Goal: Transaction & Acquisition: Purchase product/service

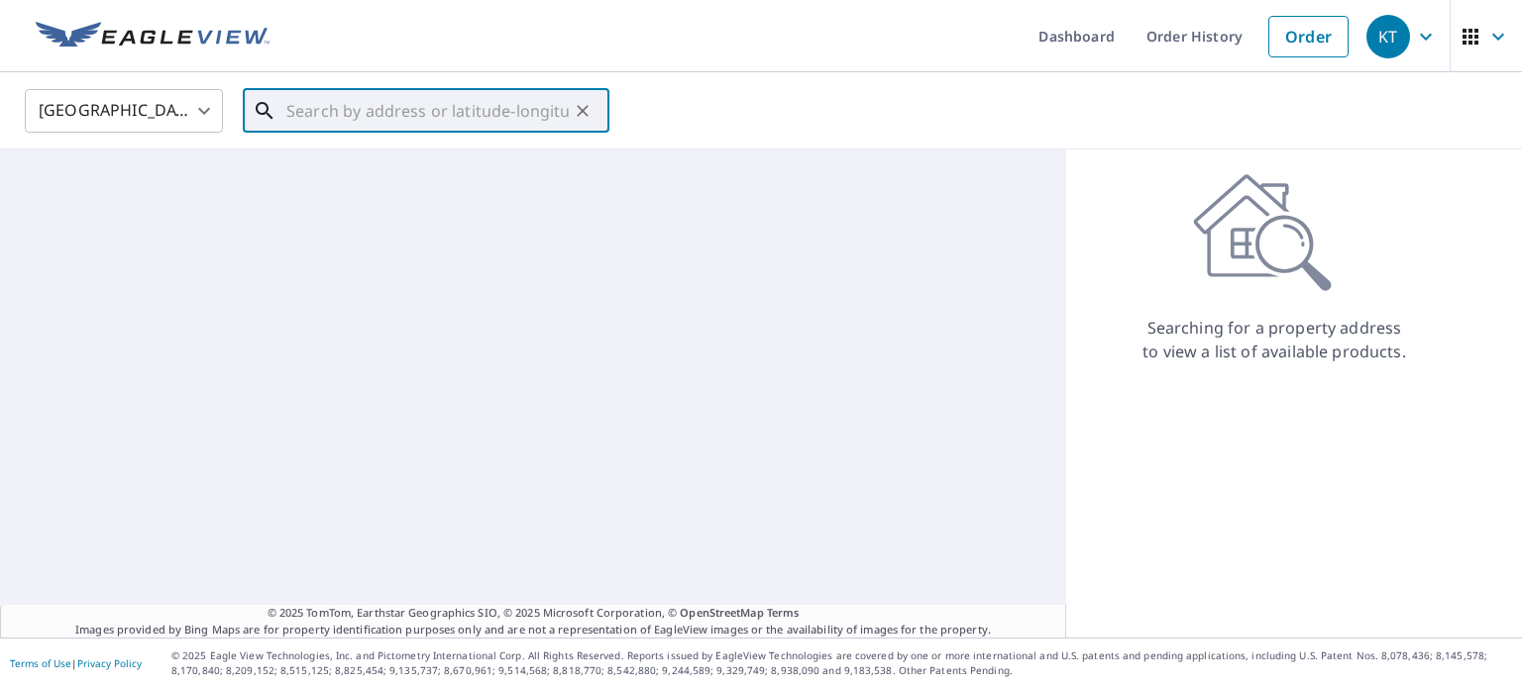
click at [324, 107] on input "text" at bounding box center [427, 110] width 282 height 55
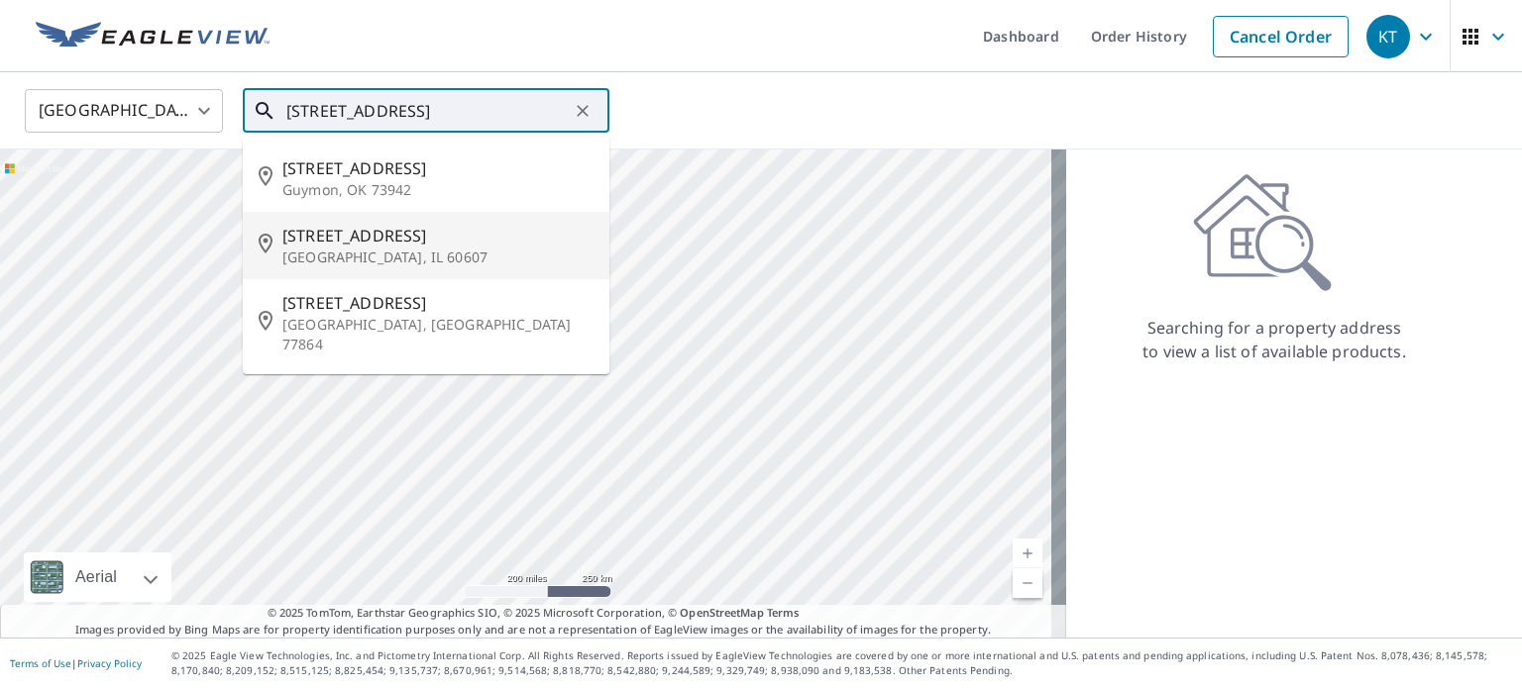
click at [477, 232] on span "[STREET_ADDRESS]" at bounding box center [437, 236] width 311 height 24
type input "902 S May St Chicago, IL 60607"
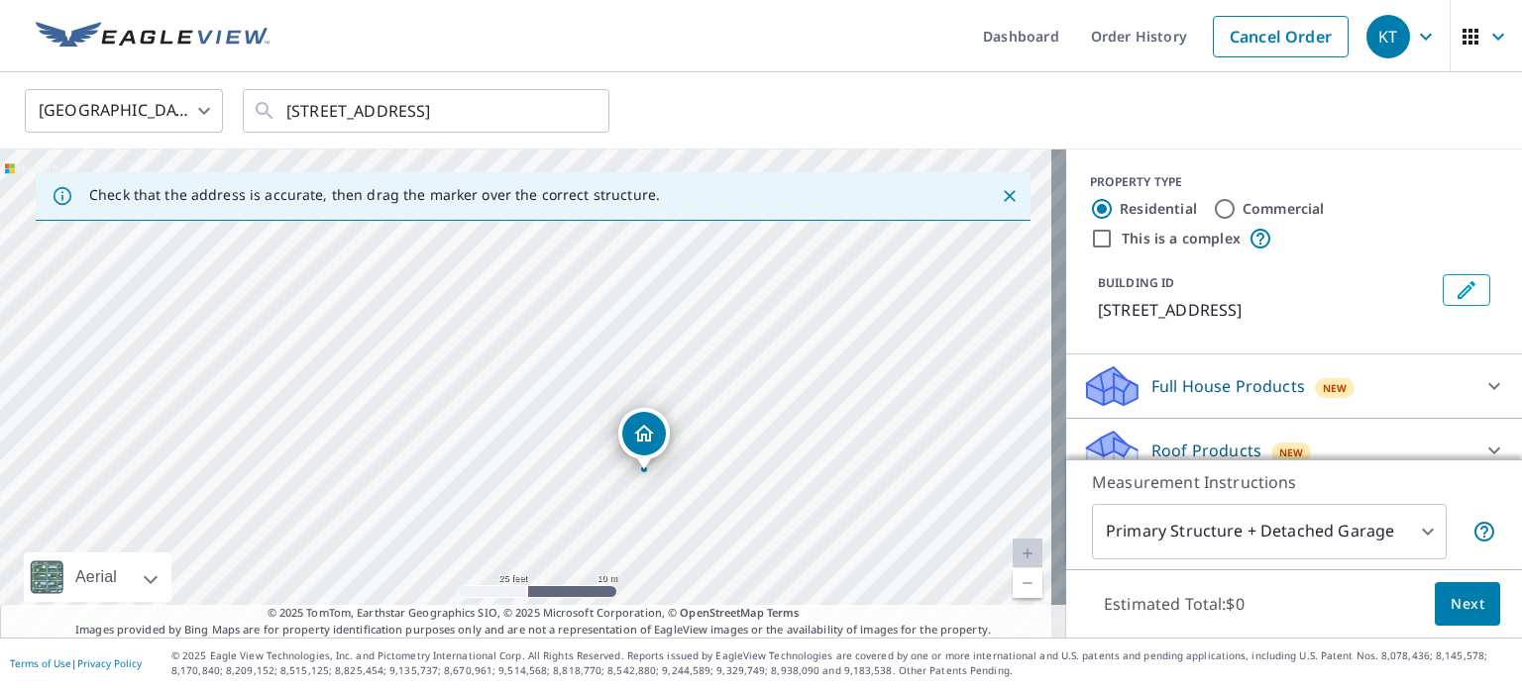
drag, startPoint x: 248, startPoint y: 415, endPoint x: 424, endPoint y: 472, distance: 185.1
click at [424, 472] on div "902 S May St Chicago, IL 60607" at bounding box center [533, 394] width 1066 height 488
click at [428, 343] on div "902 S May St Chicago, IL 60607" at bounding box center [533, 394] width 1066 height 488
drag, startPoint x: 525, startPoint y: 379, endPoint x: 254, endPoint y: 288, distance: 286.3
click at [760, 90] on div "United States US ​ 902 S May St Chicago, IL 60607 ​" at bounding box center [754, 110] width 1488 height 47
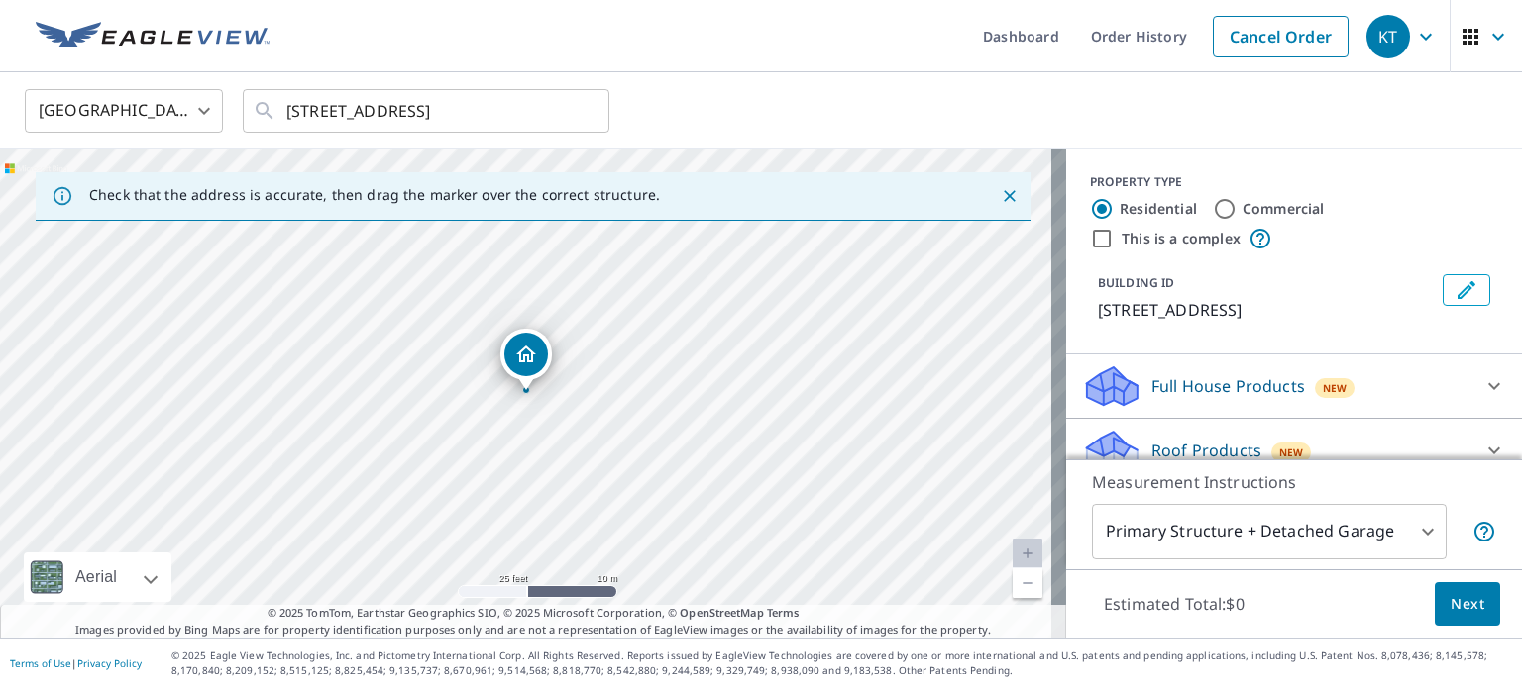
scroll to position [151, 0]
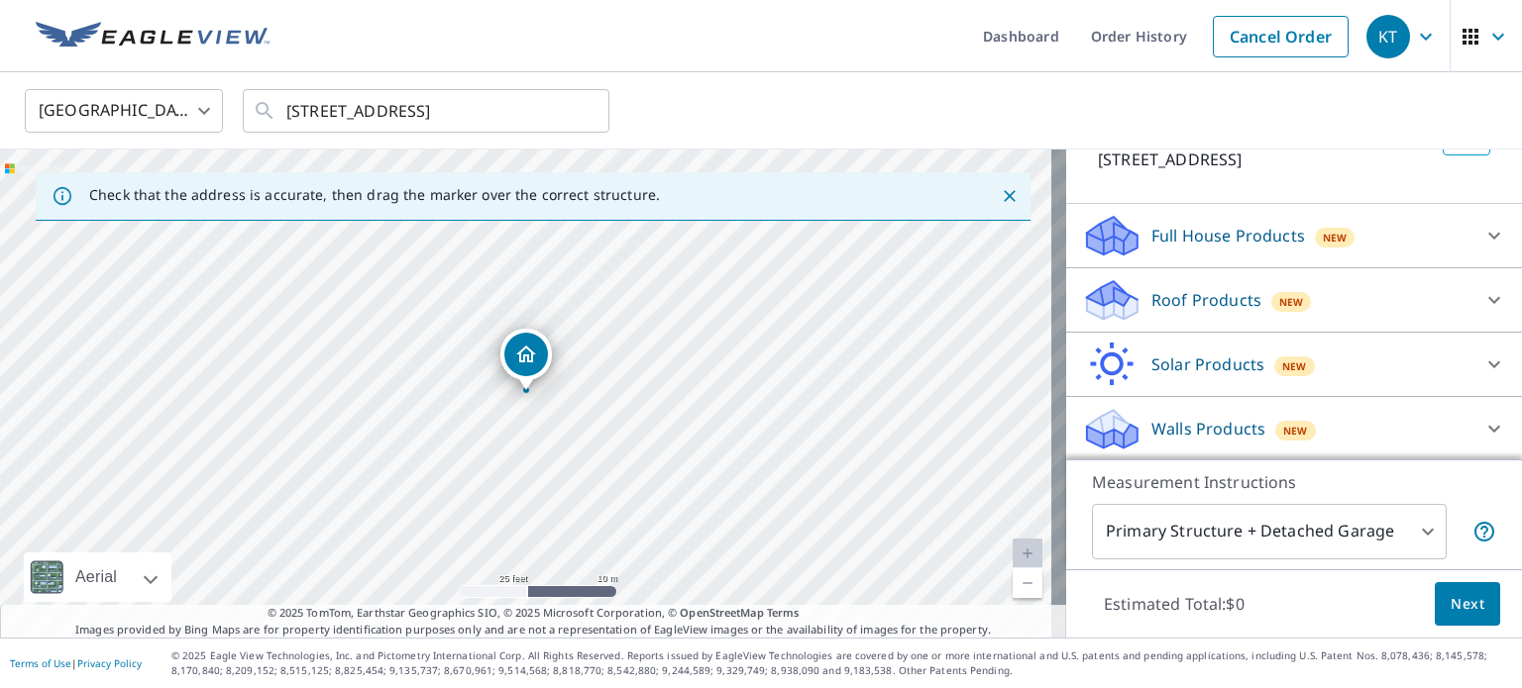
click at [1279, 296] on span "New" at bounding box center [1291, 302] width 25 height 16
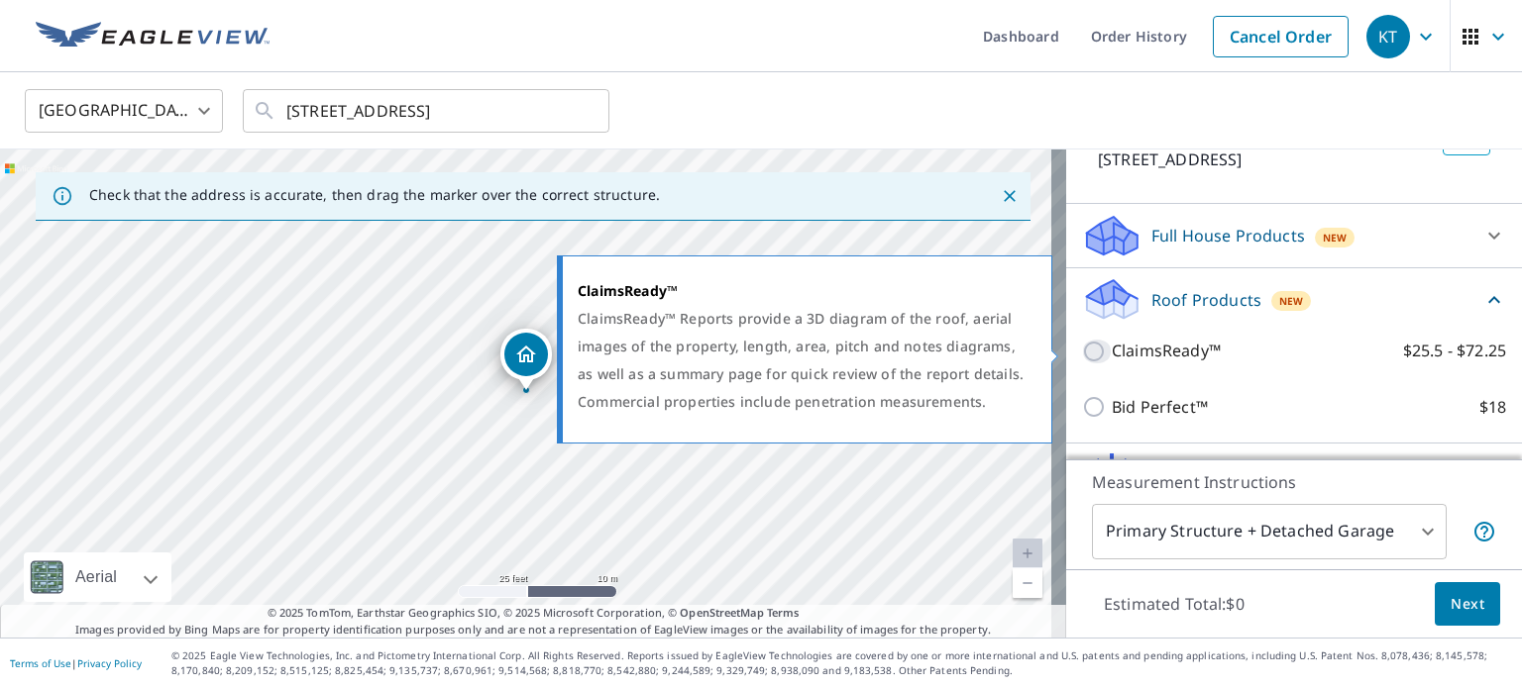
click at [1090, 348] on input "ClaimsReady™ $25.5 - $72.25" at bounding box center [1097, 352] width 30 height 24
checkbox input "true"
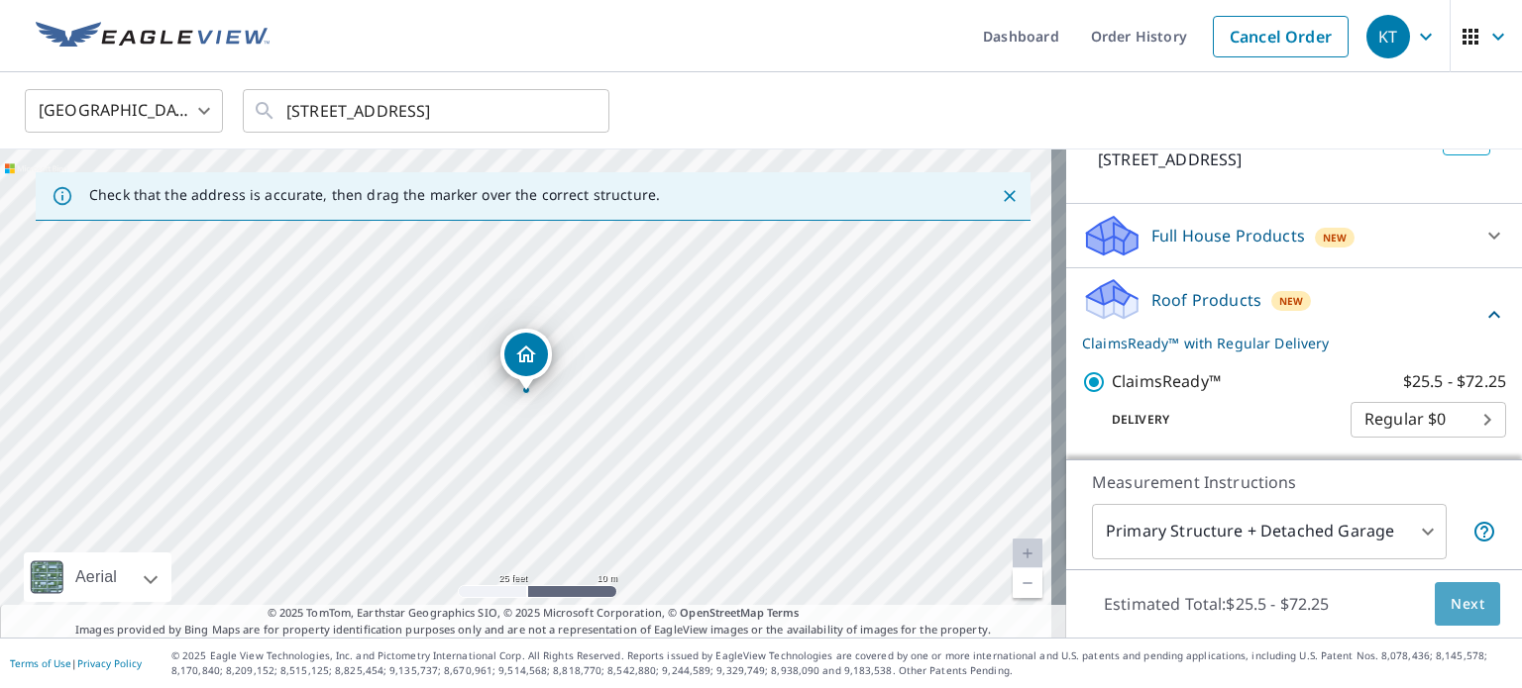
click at [1467, 613] on span "Next" at bounding box center [1467, 604] width 34 height 25
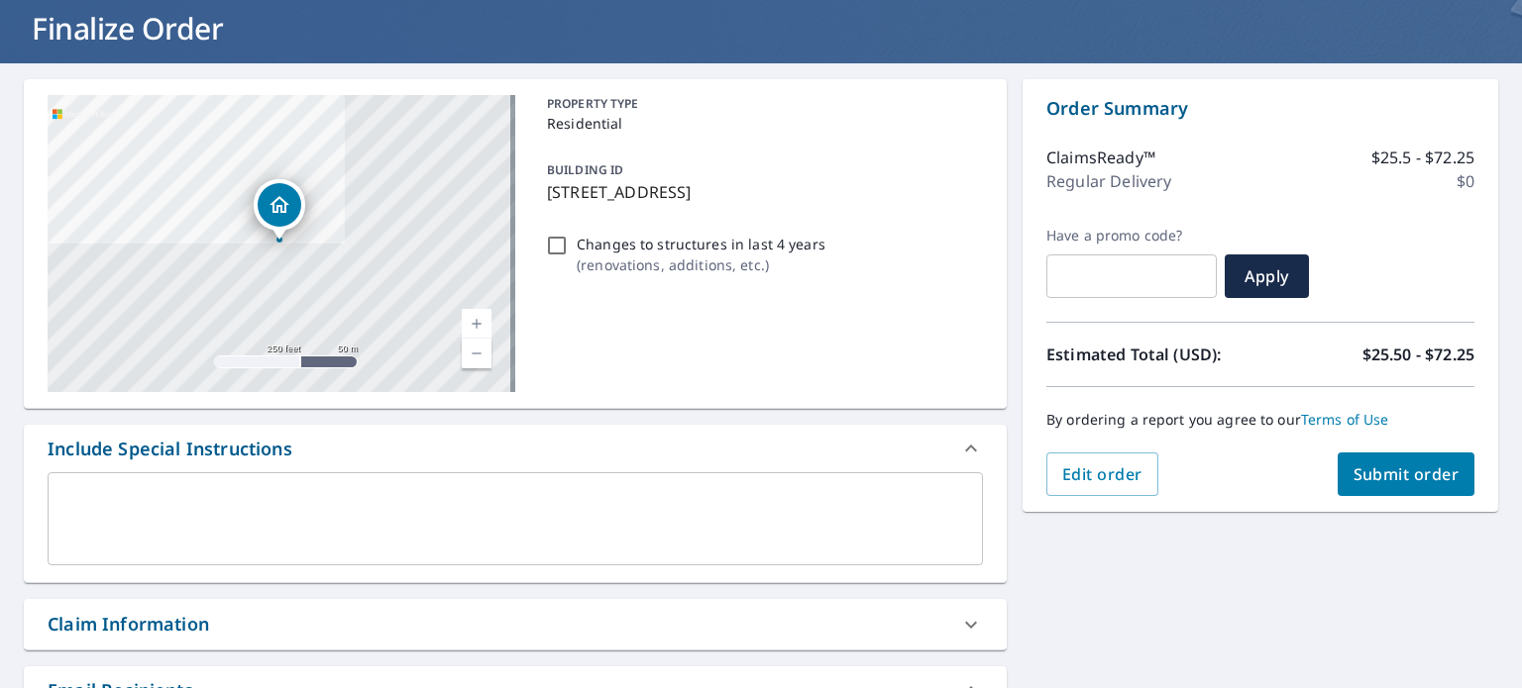
scroll to position [131, 0]
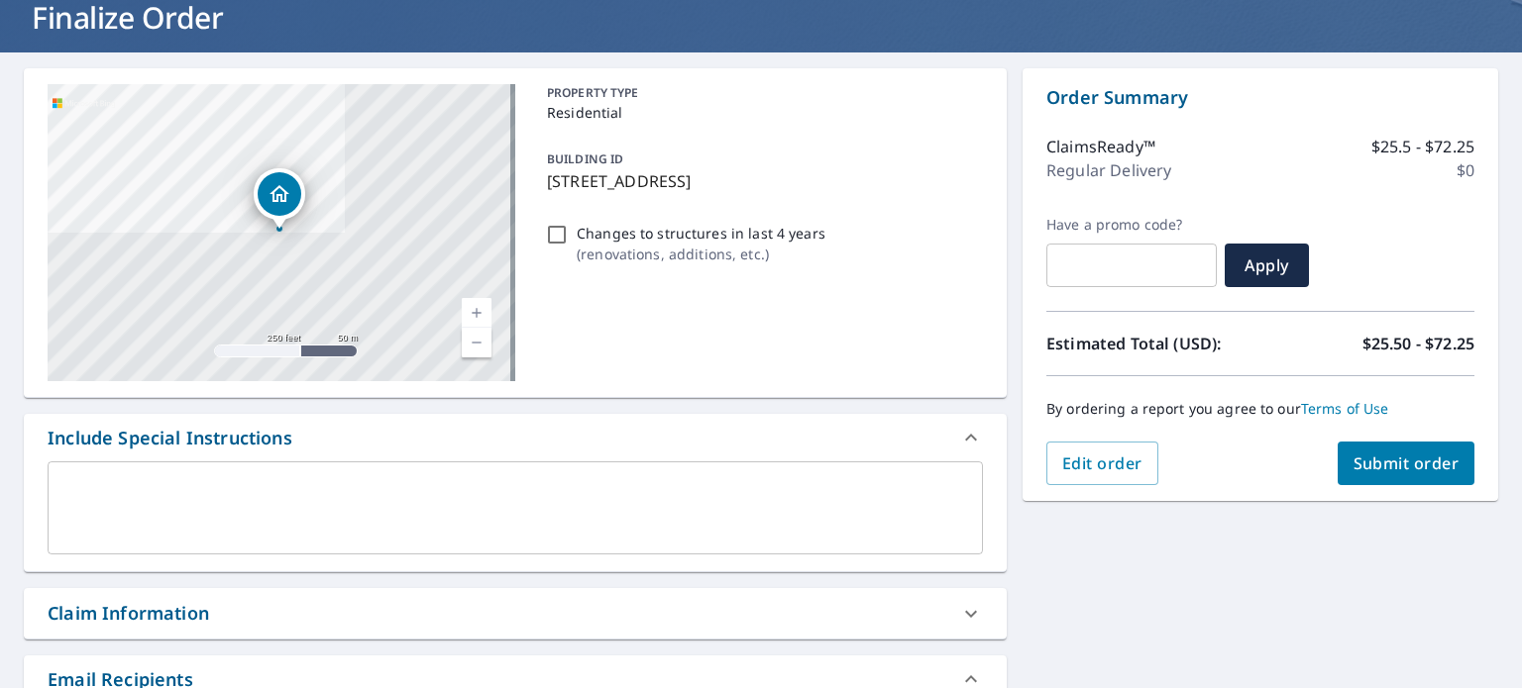
click at [1096, 463] on span "Edit order" at bounding box center [1102, 464] width 80 height 22
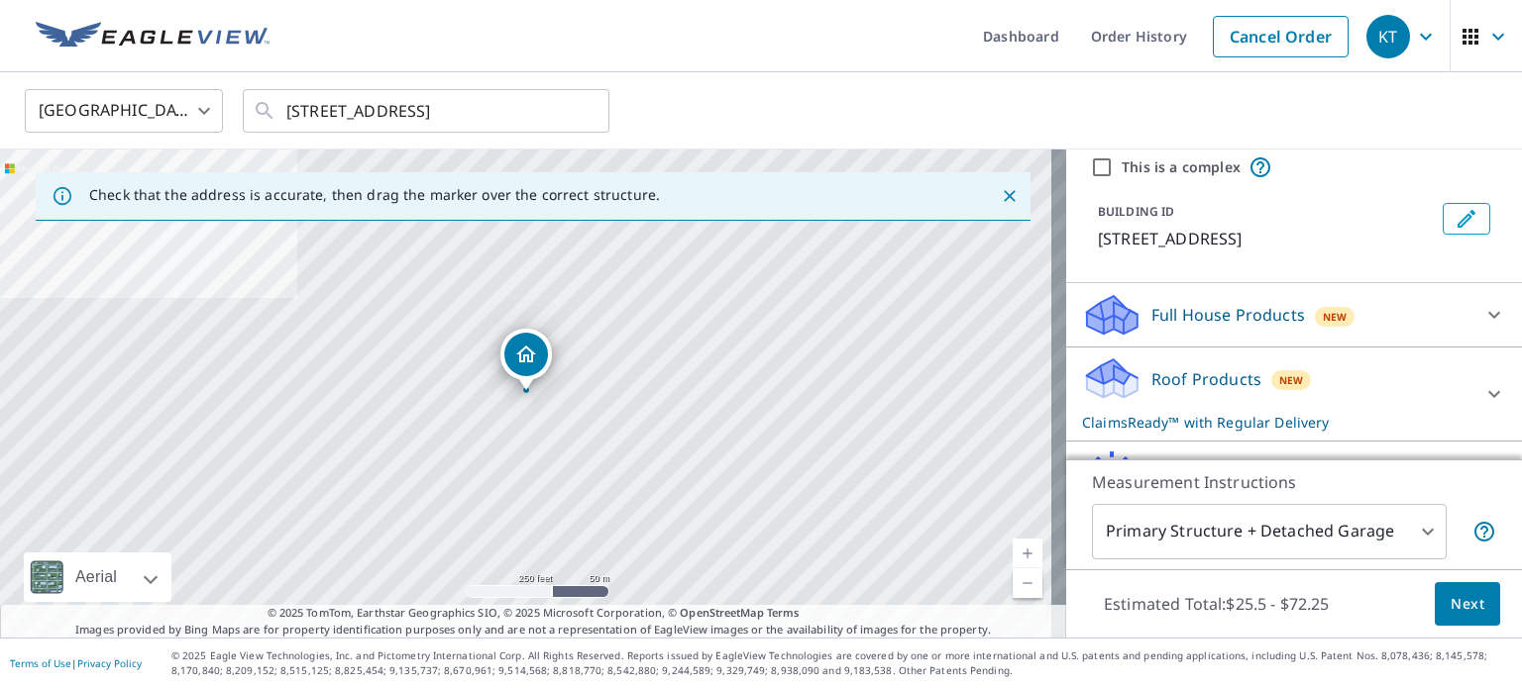
scroll to position [180, 0]
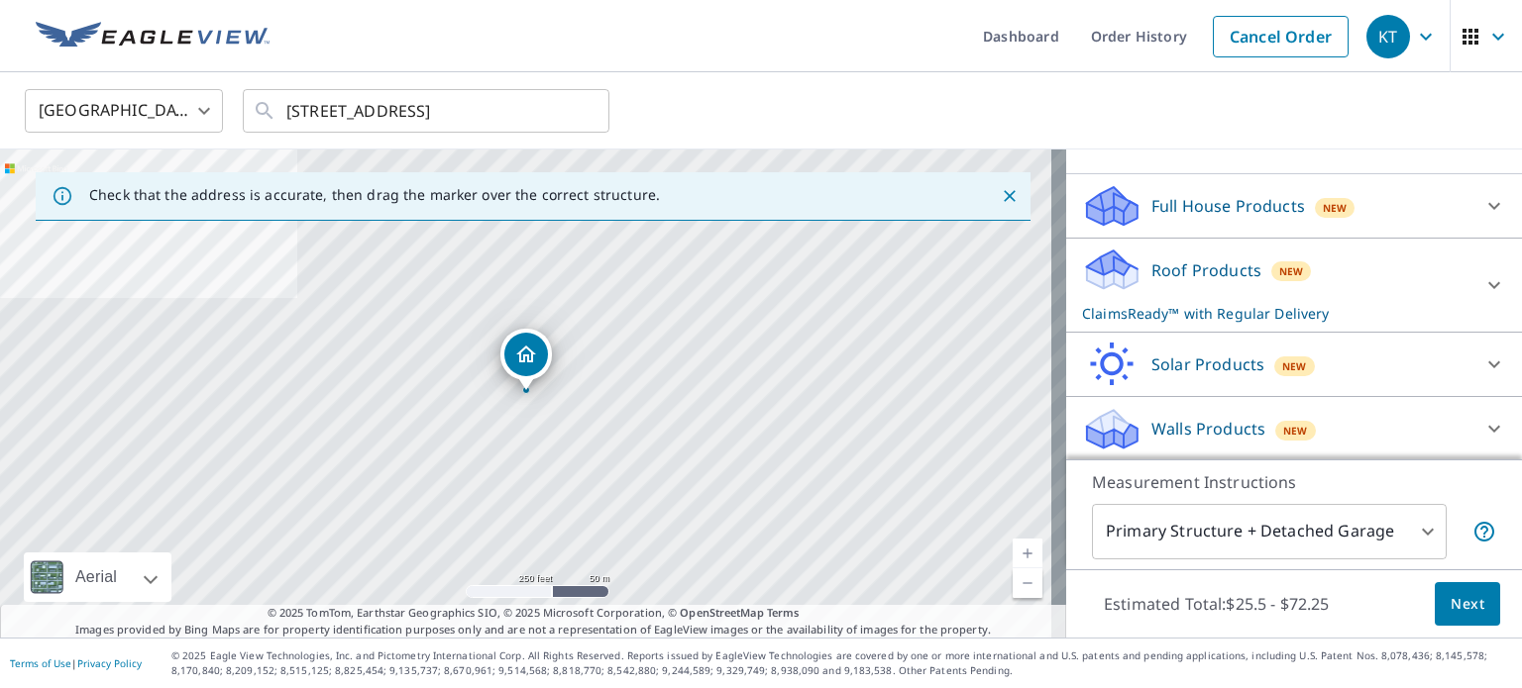
click at [1482, 280] on icon at bounding box center [1494, 285] width 24 height 24
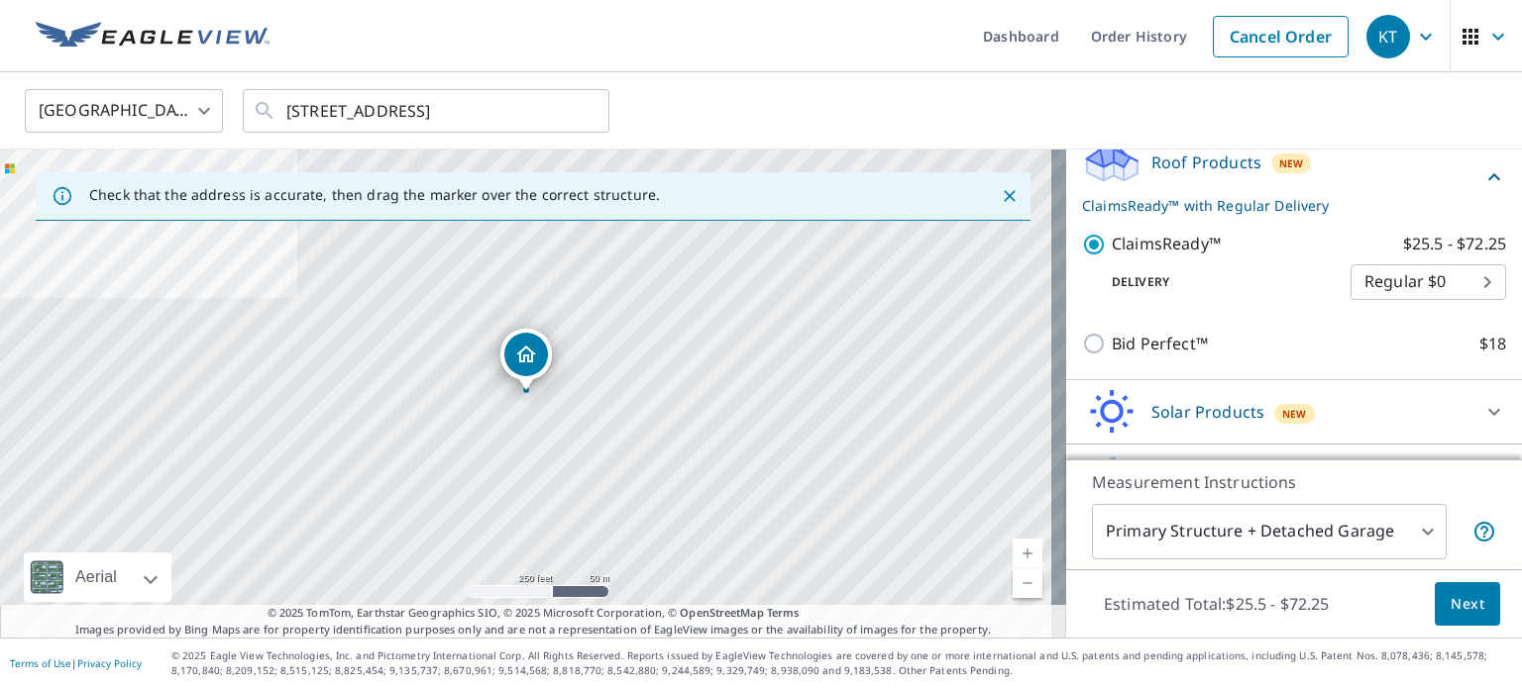
scroll to position [289, 0]
click at [1357, 288] on body "KT KT Dashboard Order History Cancel Order KT United States US ​ 902 S May St C…" at bounding box center [761, 344] width 1522 height 688
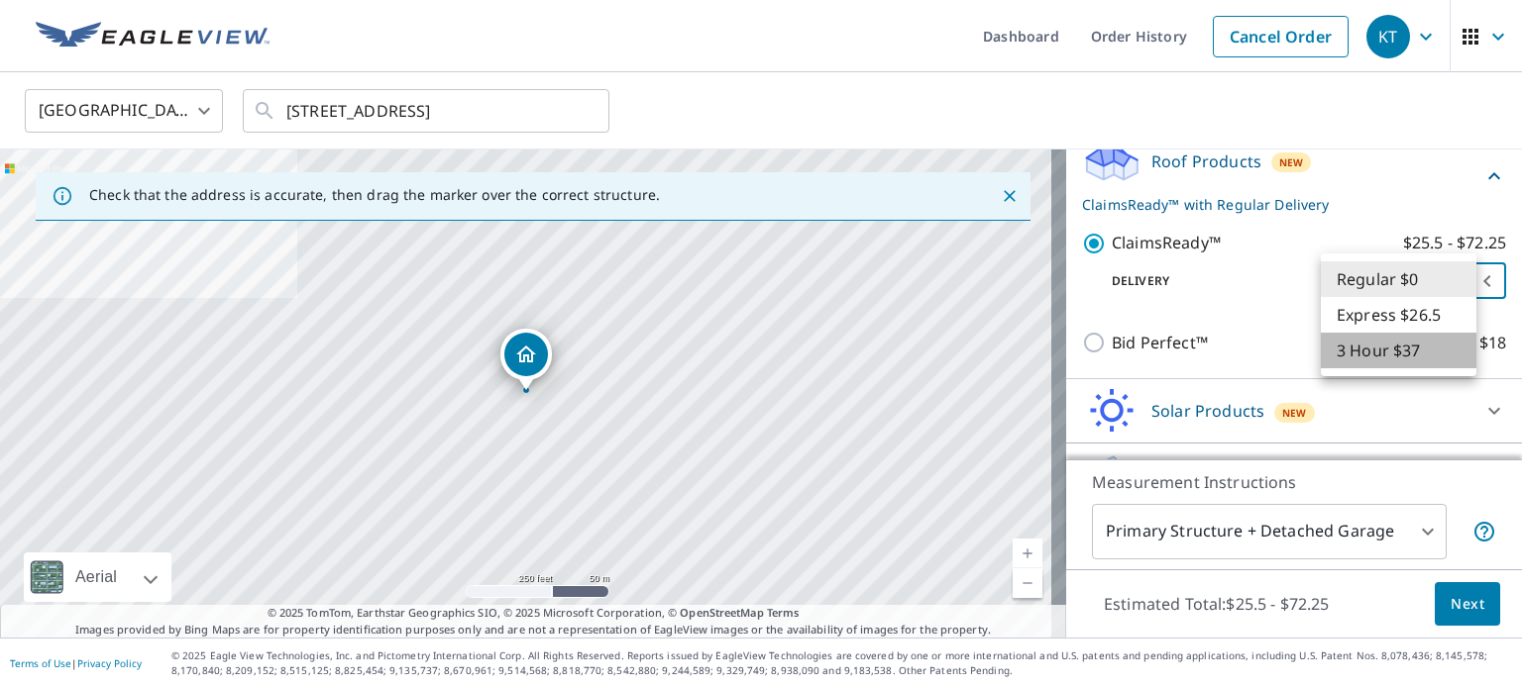
click at [1383, 352] on li "3 Hour $37" at bounding box center [1398, 351] width 156 height 36
type input "7"
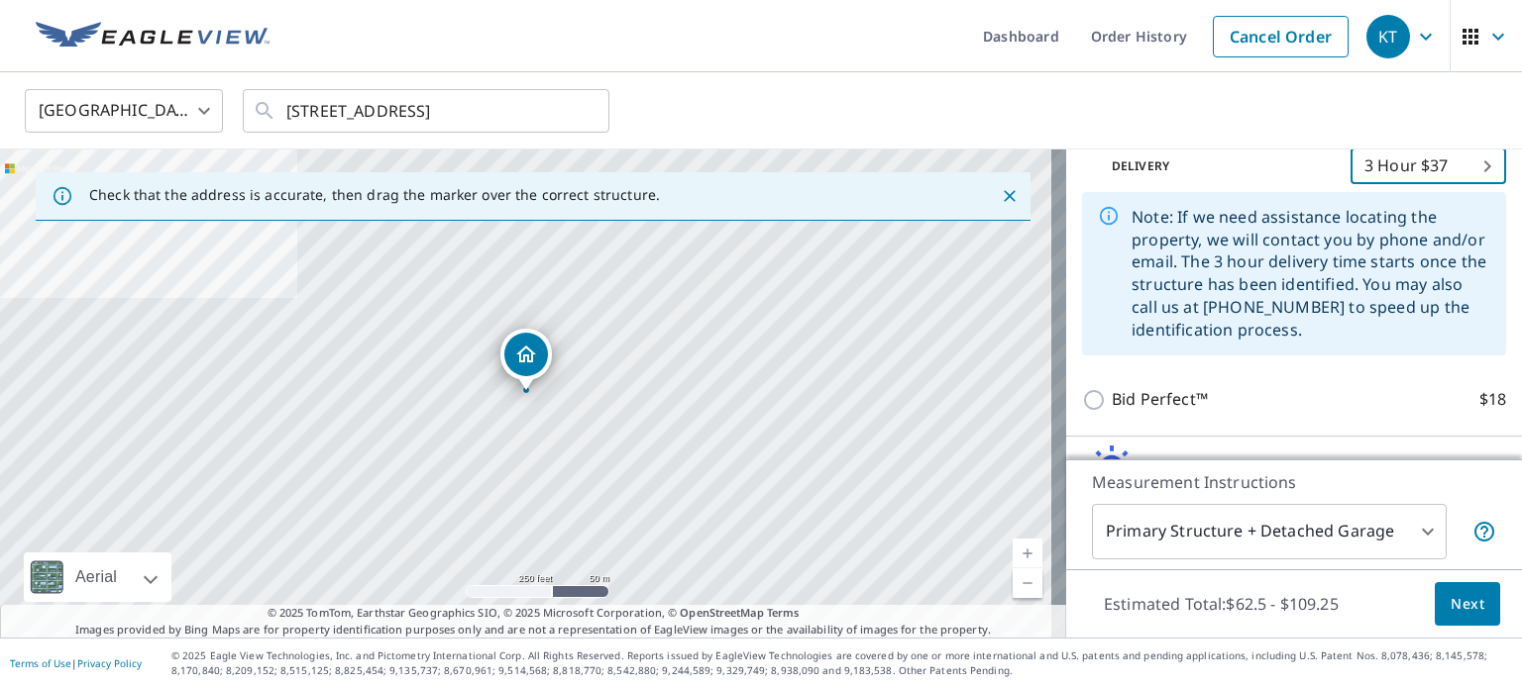
scroll to position [409, 0]
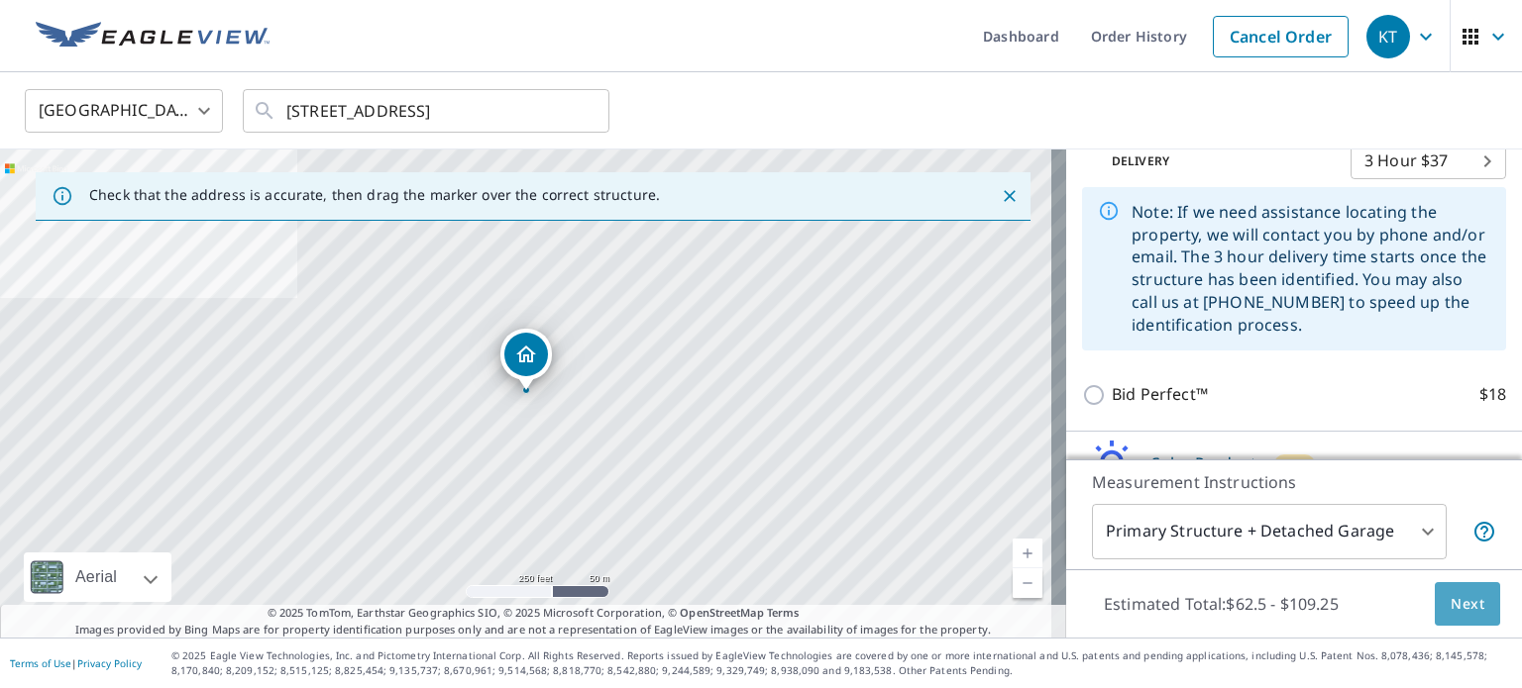
click at [1450, 609] on span "Next" at bounding box center [1467, 604] width 34 height 25
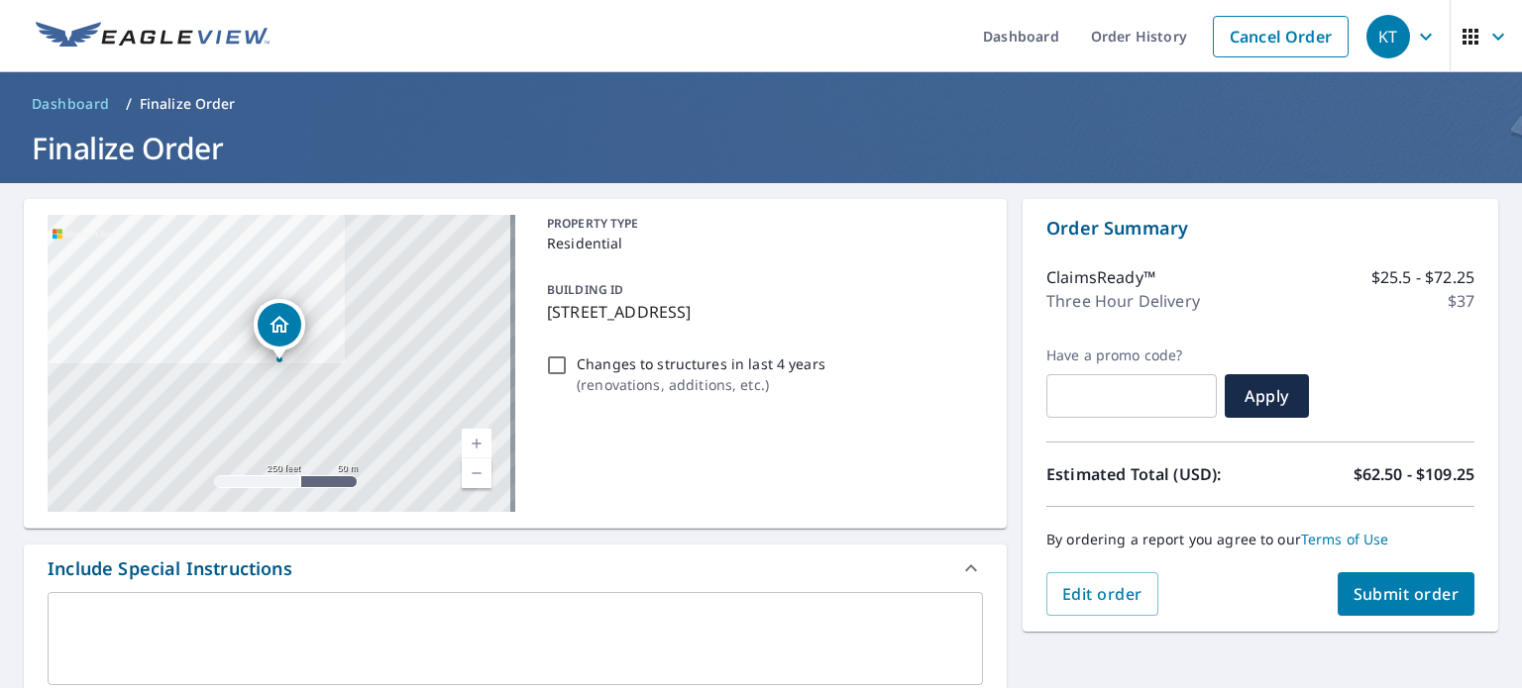
click at [1439, 609] on button "Submit order" at bounding box center [1406, 595] width 138 height 44
